Goal: Transaction & Acquisition: Book appointment/travel/reservation

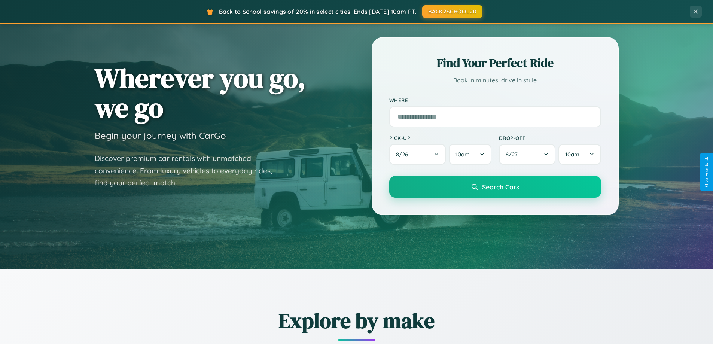
scroll to position [515, 0]
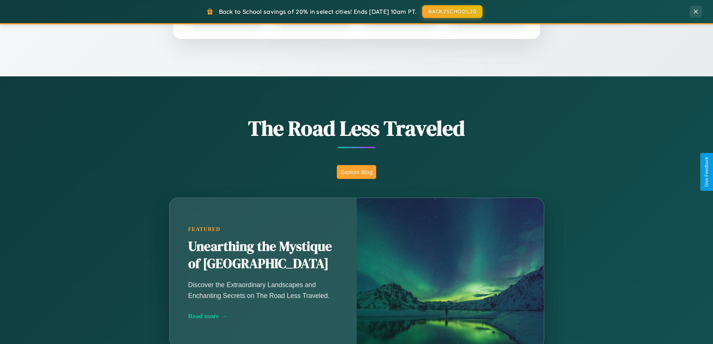
click at [356, 172] on button "Explore Blog" at bounding box center [356, 172] width 39 height 14
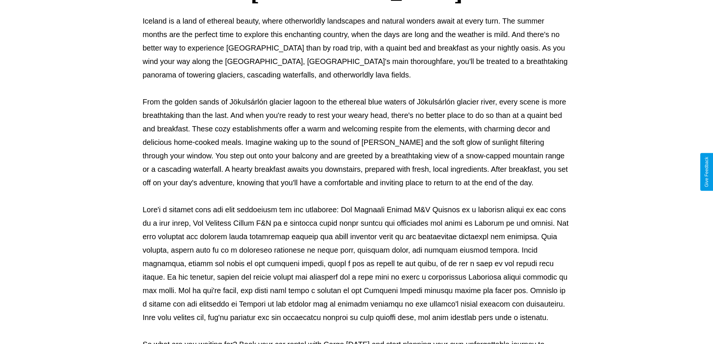
scroll to position [242, 0]
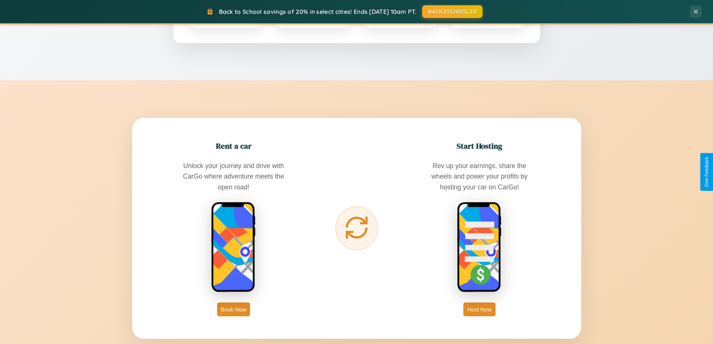
scroll to position [1203, 0]
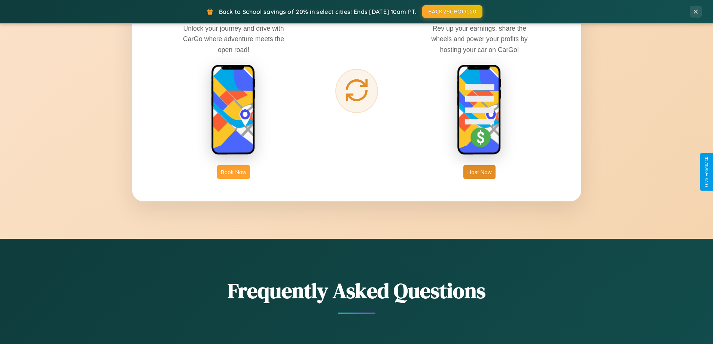
click at [234, 172] on button "Book Now" at bounding box center [233, 172] width 33 height 14
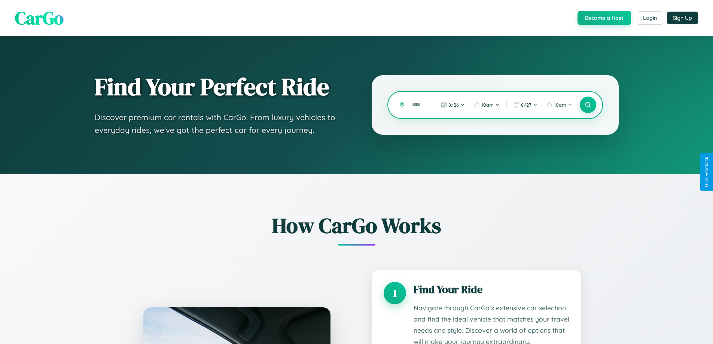
click at [417, 105] on input "text" at bounding box center [417, 104] width 18 height 13
type input "****"
click at [588, 105] on icon at bounding box center [587, 104] width 7 height 7
